Goal: Navigation & Orientation: Find specific page/section

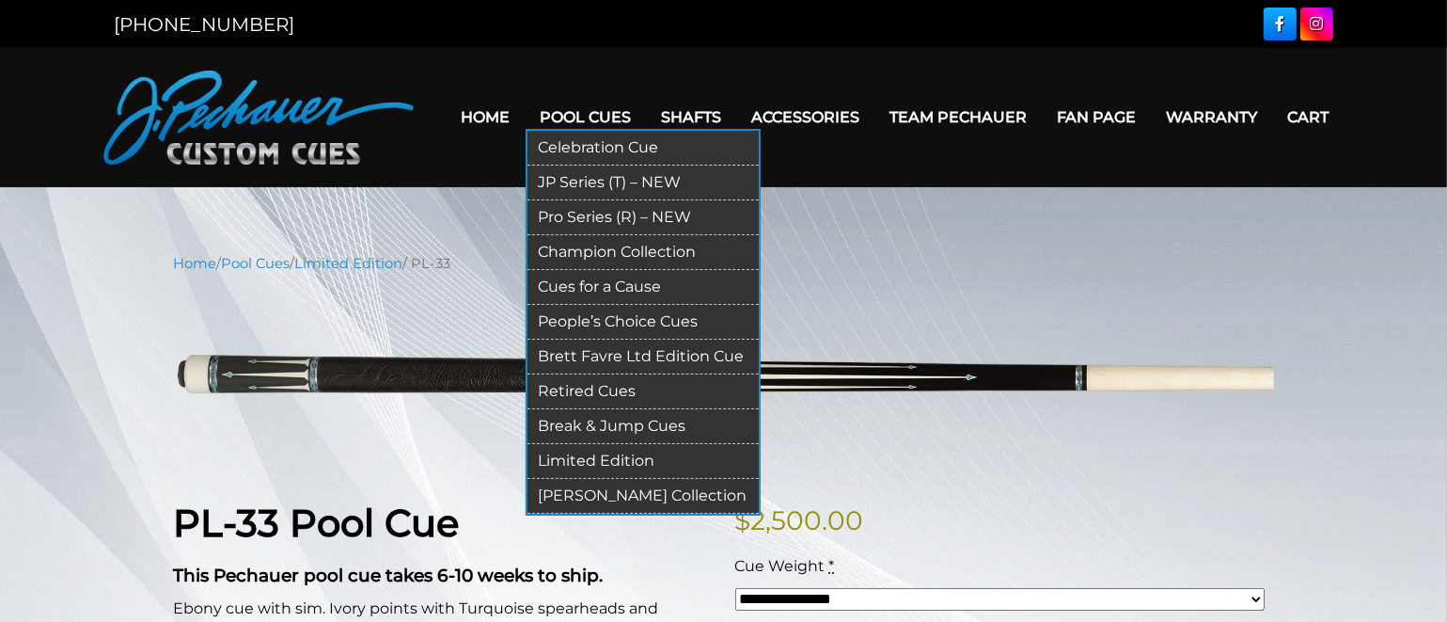
click at [577, 187] on link "JP Series (T) – NEW" at bounding box center [643, 183] width 231 height 35
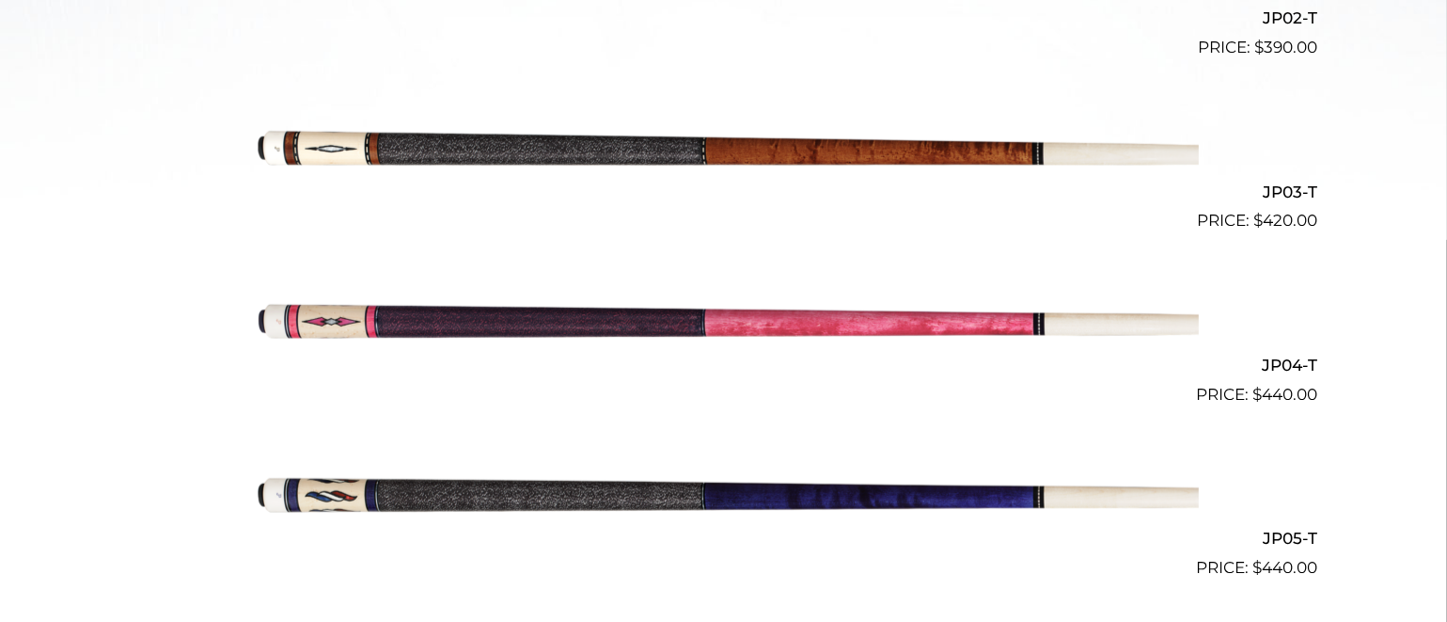
scroll to position [1092, 0]
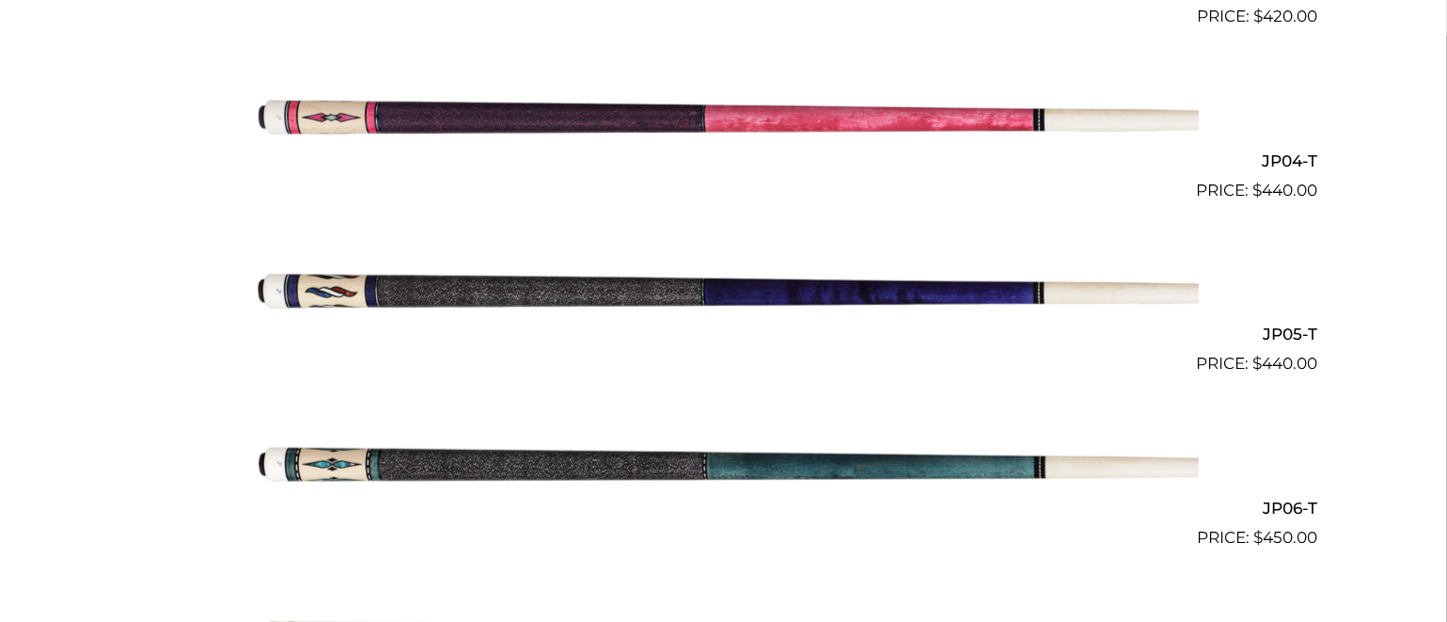
click at [512, 475] on img at bounding box center [724, 463] width 950 height 158
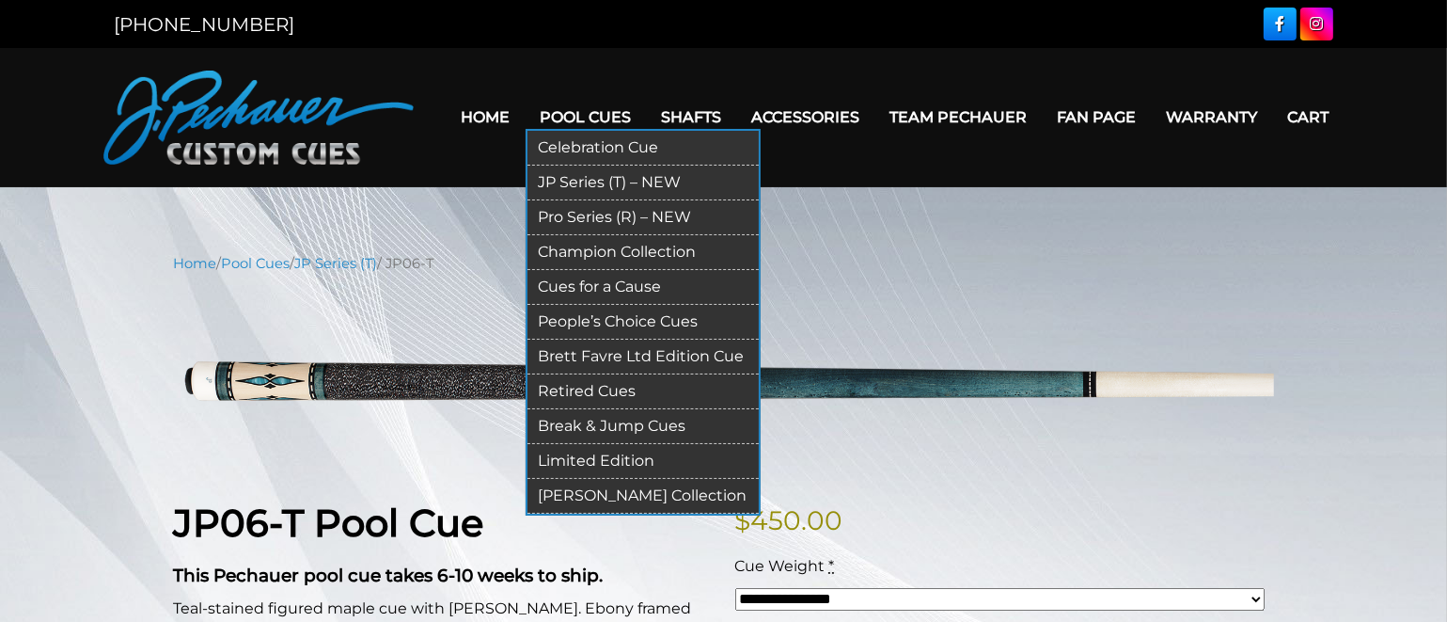
click at [584, 217] on link "Pro Series (R) – NEW" at bounding box center [643, 217] width 231 height 35
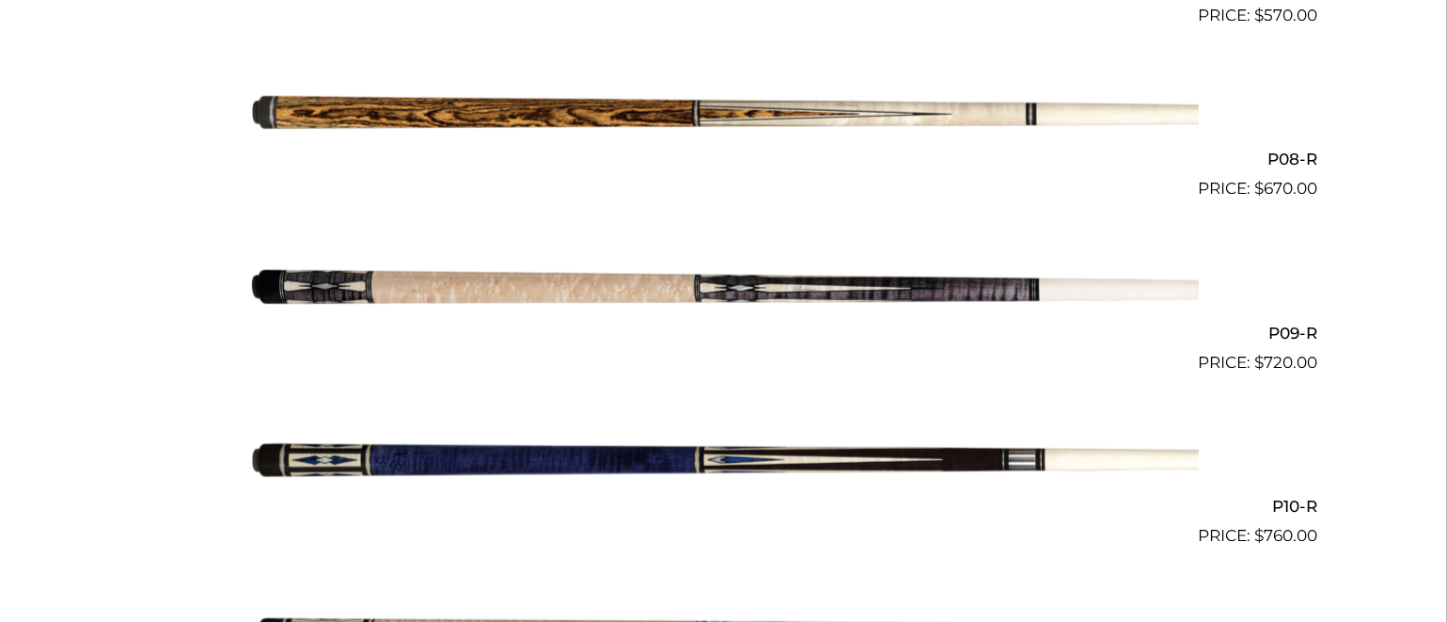
scroll to position [1688, 0]
